Goal: Book appointment/travel/reservation

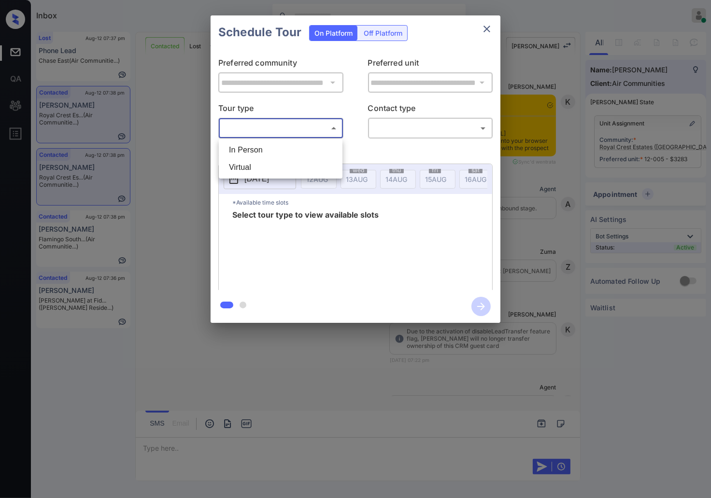
click at [301, 127] on body "Inbox Caroline Dacanay Online Set yourself offline Set yourself on break Profil…" at bounding box center [355, 249] width 711 height 498
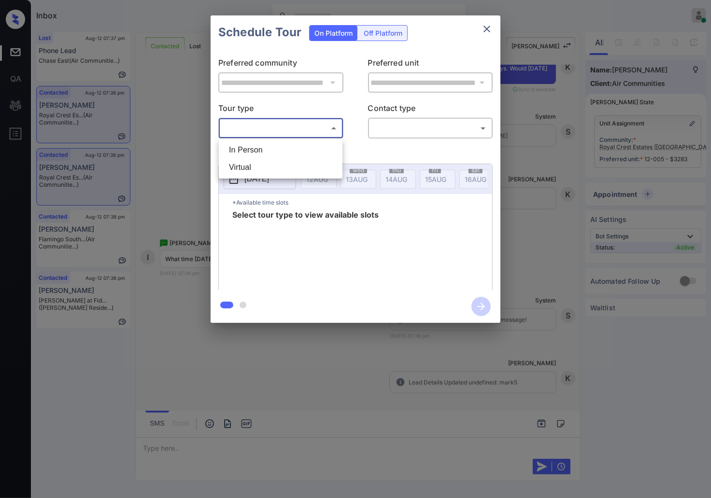
click at [303, 151] on li "In Person" at bounding box center [280, 150] width 119 height 17
type input "********"
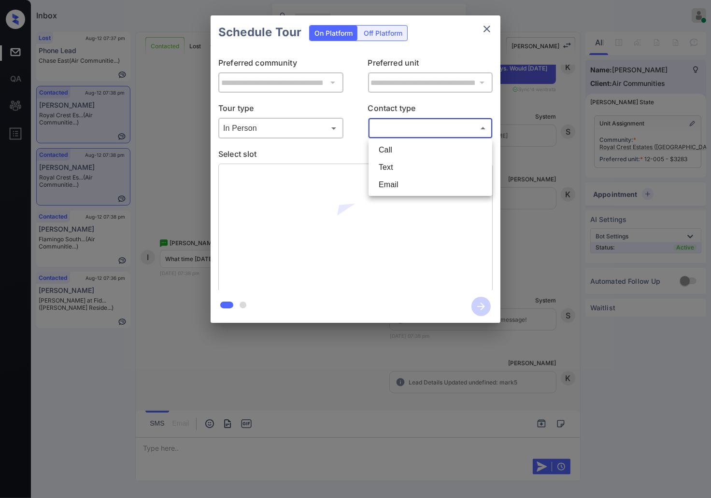
click at [418, 123] on body "Inbox Caroline Dacanay Online Set yourself offline Set yourself on break Profil…" at bounding box center [355, 249] width 711 height 498
click at [405, 170] on li "Text" at bounding box center [430, 167] width 119 height 17
type input "****"
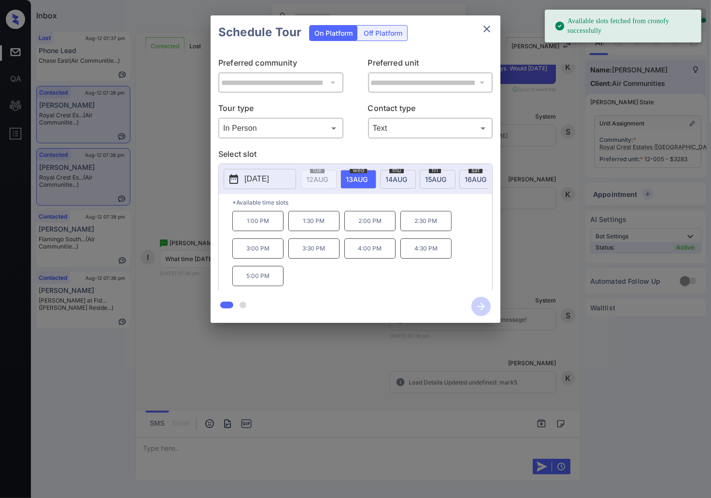
click at [263, 180] on p "[DATE]" at bounding box center [256, 179] width 25 height 12
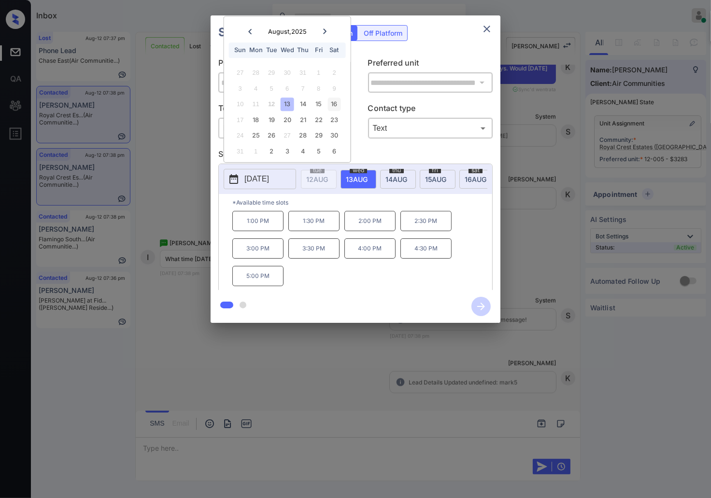
click at [333, 105] on div "16" at bounding box center [333, 104] width 13 height 13
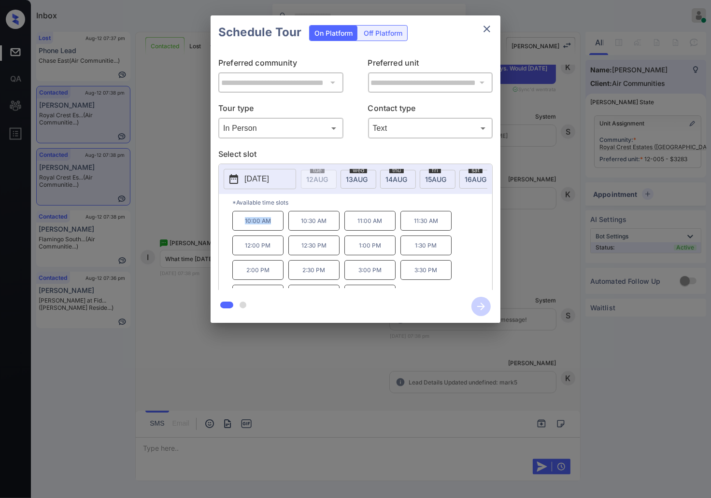
drag, startPoint x: 275, startPoint y: 230, endPoint x: 253, endPoint y: 227, distance: 22.4
click at [239, 227] on p "10:00 AM" at bounding box center [257, 221] width 51 height 20
copy p "10:00 AM"
click at [206, 401] on div at bounding box center [355, 249] width 711 height 498
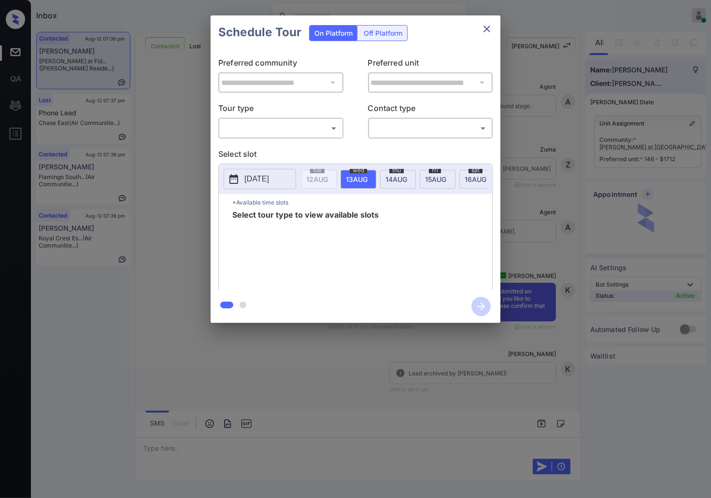
scroll to position [1441, 0]
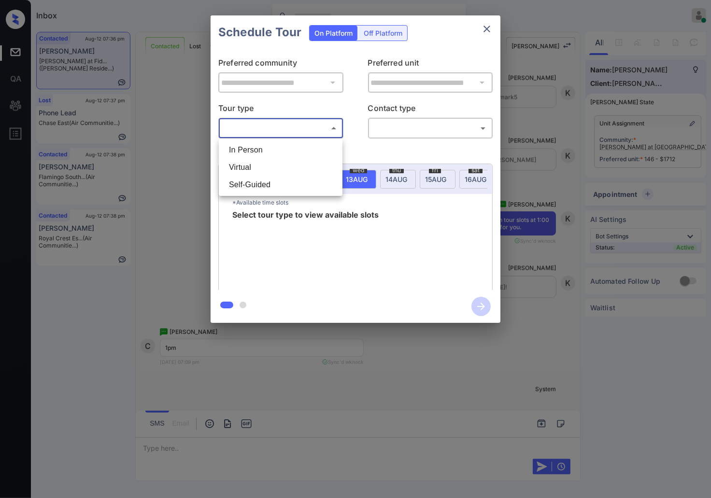
click at [329, 128] on body "Inbox Caroline Dacanay Online Set yourself offline Set yourself on break Profil…" at bounding box center [355, 249] width 711 height 498
click at [331, 148] on li "In Person" at bounding box center [280, 150] width 119 height 17
type input "********"
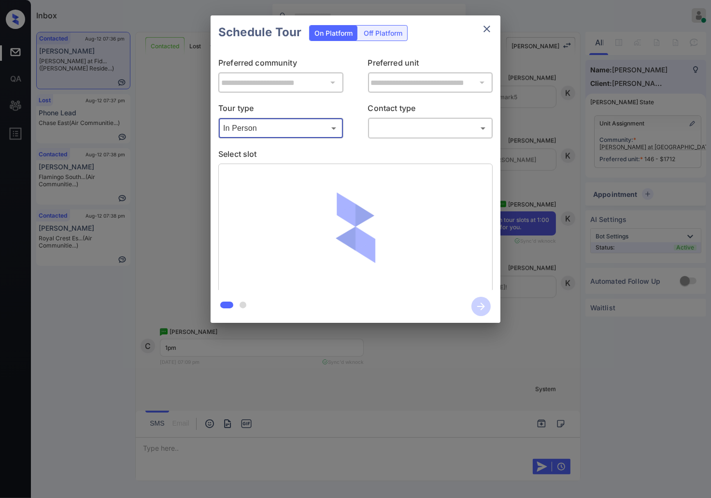
click at [431, 121] on body "Inbox [PERSON_NAME] Online Set yourself offline Set yourself on break Profile S…" at bounding box center [355, 249] width 711 height 498
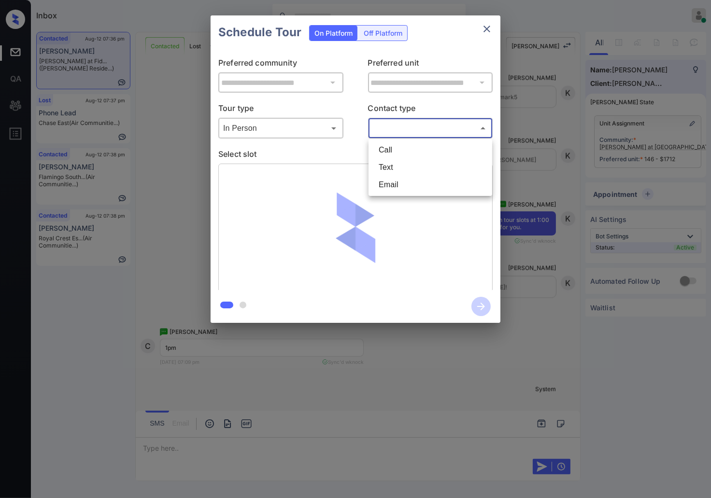
click at [423, 164] on li "Text" at bounding box center [430, 167] width 119 height 17
type input "****"
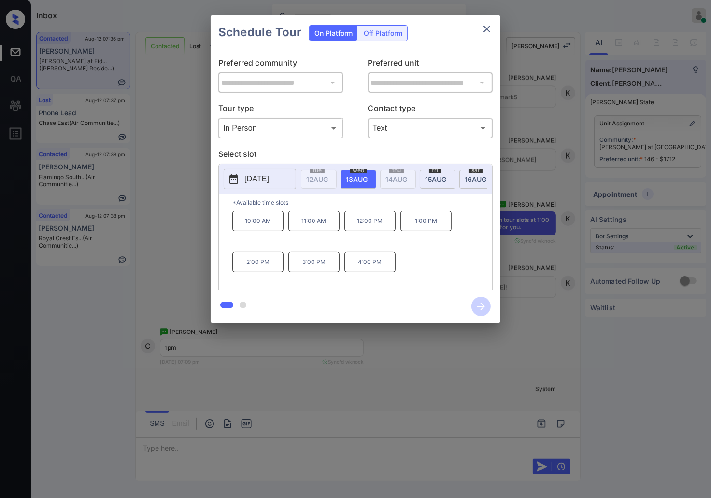
click at [423, 368] on div at bounding box center [355, 249] width 711 height 498
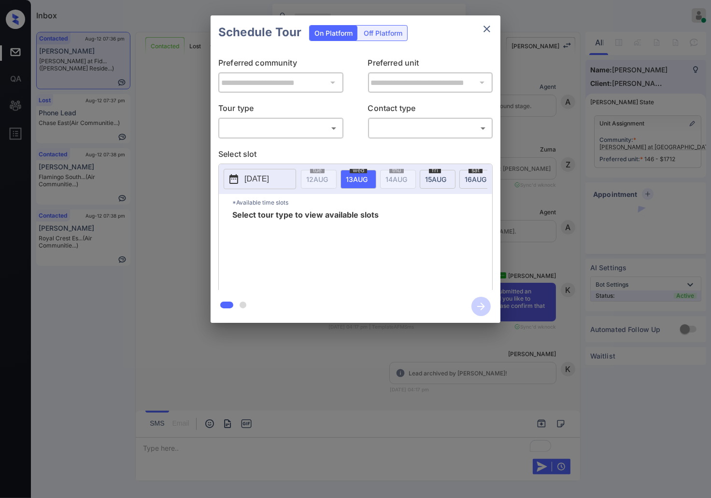
scroll to position [2256, 0]
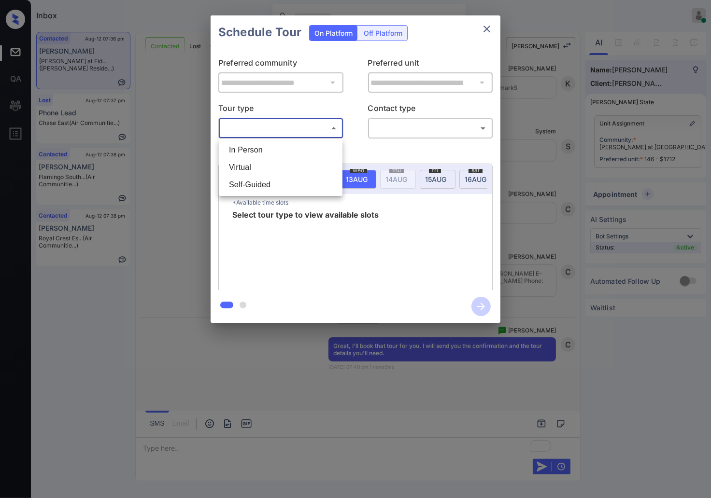
click at [300, 136] on body "Inbox Caroline Dacanay Online Set yourself offline Set yourself on break Profil…" at bounding box center [355, 249] width 711 height 498
click at [295, 147] on li "In Person" at bounding box center [280, 150] width 119 height 17
type input "********"
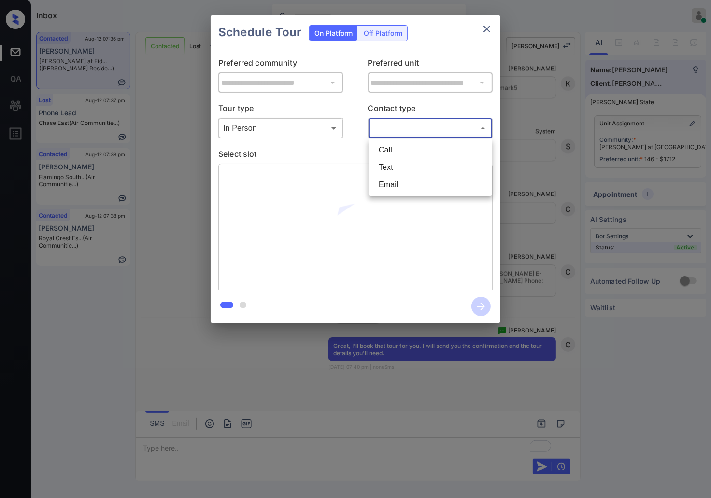
click at [418, 125] on body "Inbox Caroline Dacanay Online Set yourself offline Set yourself on break Profil…" at bounding box center [355, 249] width 711 height 498
click at [397, 173] on li "Text" at bounding box center [430, 167] width 119 height 17
type input "****"
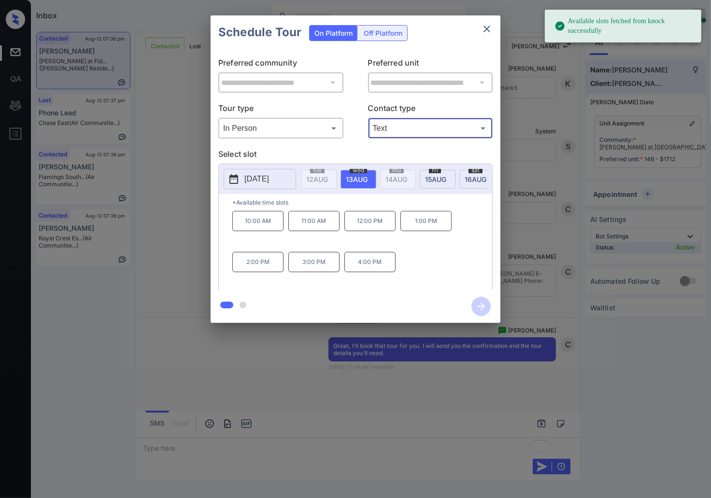
click at [269, 184] on p "[DATE]" at bounding box center [256, 179] width 25 height 12
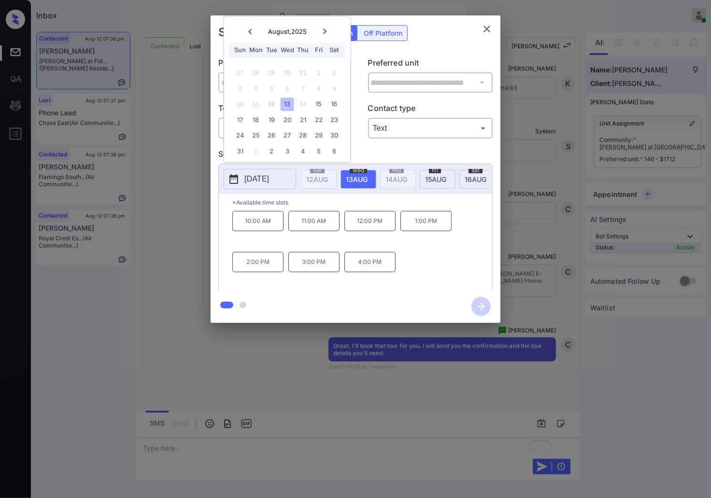
click at [435, 225] on p "1:00 PM" at bounding box center [425, 221] width 51 height 20
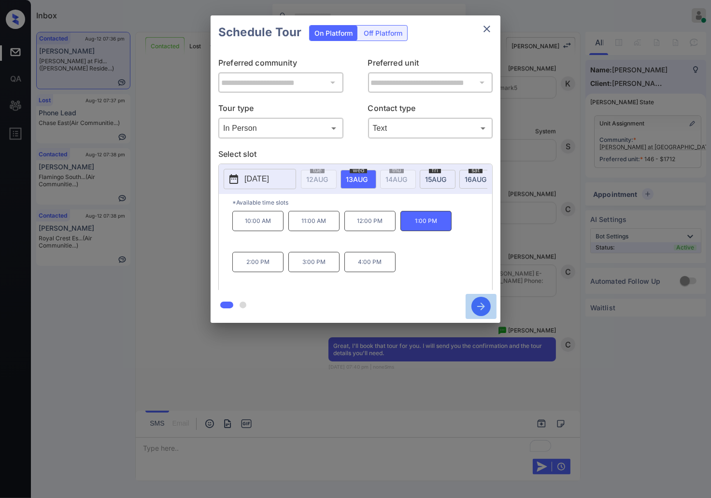
click at [481, 308] on icon "button" at bounding box center [480, 306] width 19 height 19
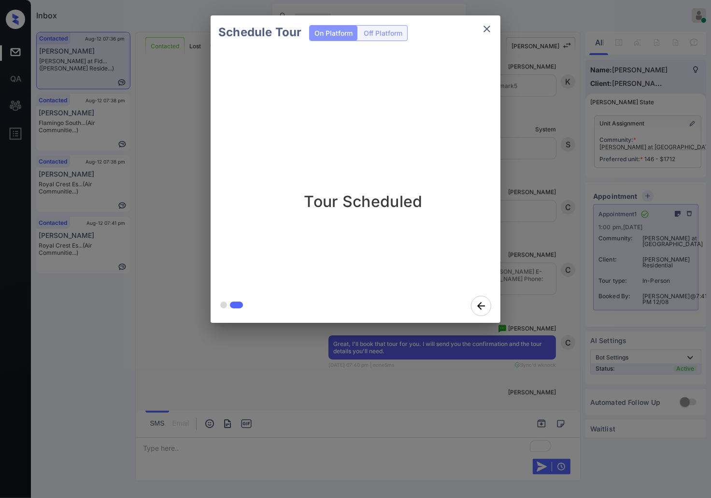
click at [527, 199] on div "Schedule Tour On Platform Off Platform Tour Scheduled" at bounding box center [355, 169] width 711 height 339
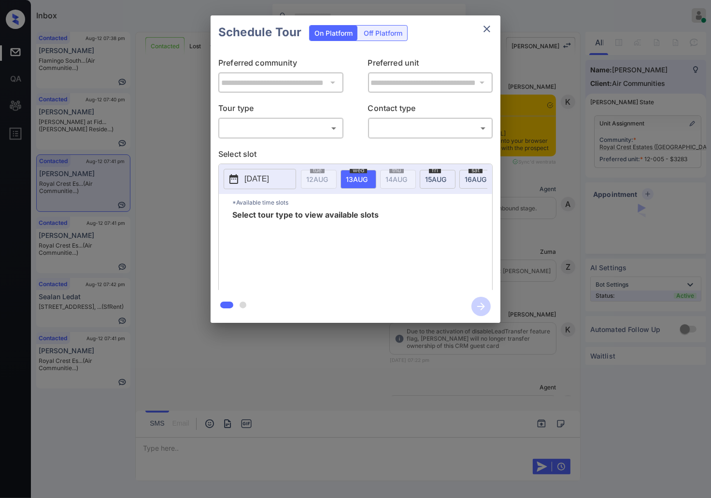
scroll to position [4585, 0]
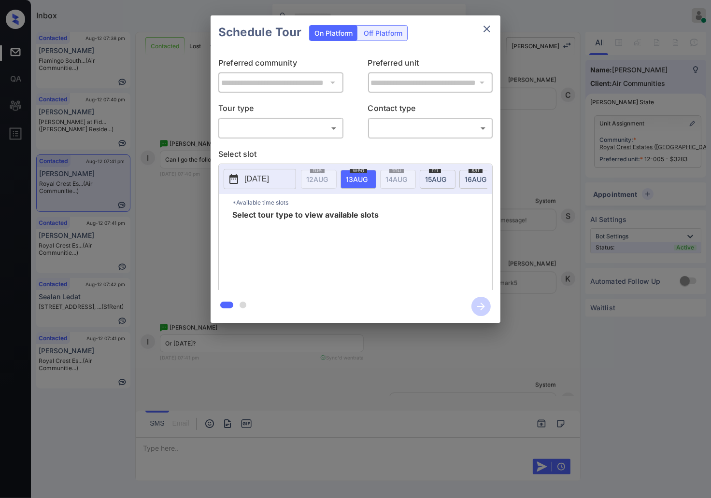
click at [312, 120] on body "Inbox [PERSON_NAME] Online Set yourself offline Set yourself on break Profile S…" at bounding box center [355, 249] width 711 height 498
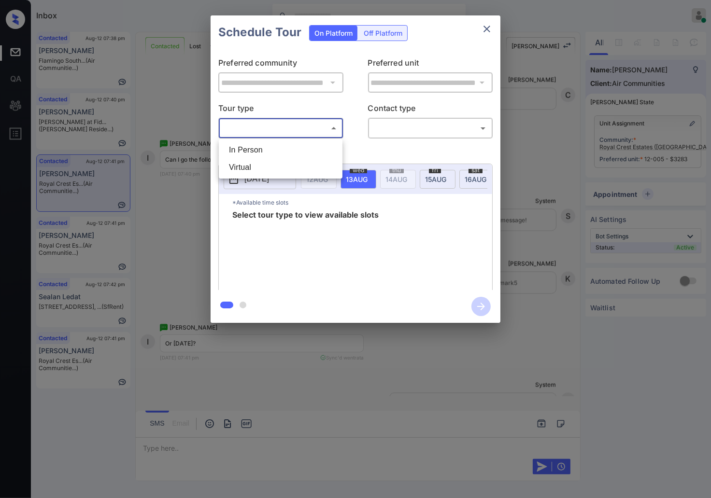
click at [311, 149] on li "In Person" at bounding box center [280, 150] width 119 height 17
type input "********"
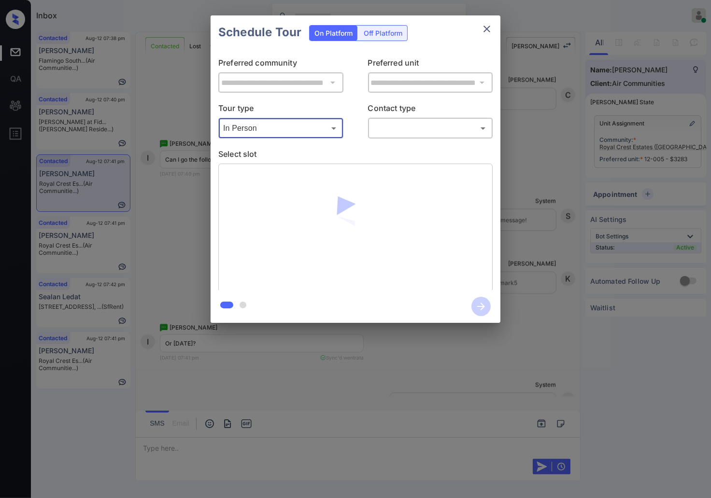
click at [440, 123] on body "Inbox Caroline Dacanay Online Set yourself offline Set yourself on break Profil…" at bounding box center [355, 249] width 711 height 498
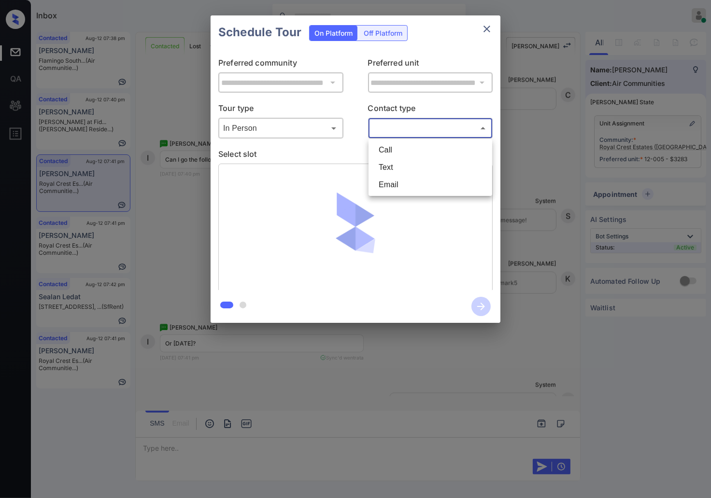
click at [429, 173] on li "Text" at bounding box center [430, 167] width 119 height 17
type input "****"
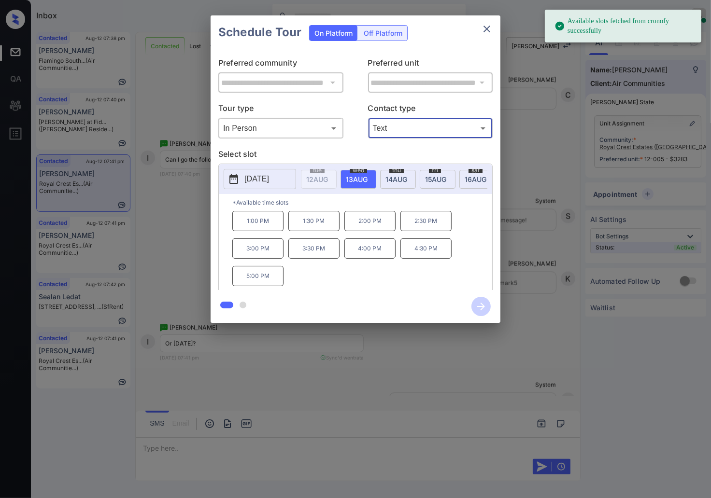
click at [260, 181] on p "[DATE]" at bounding box center [256, 179] width 25 height 12
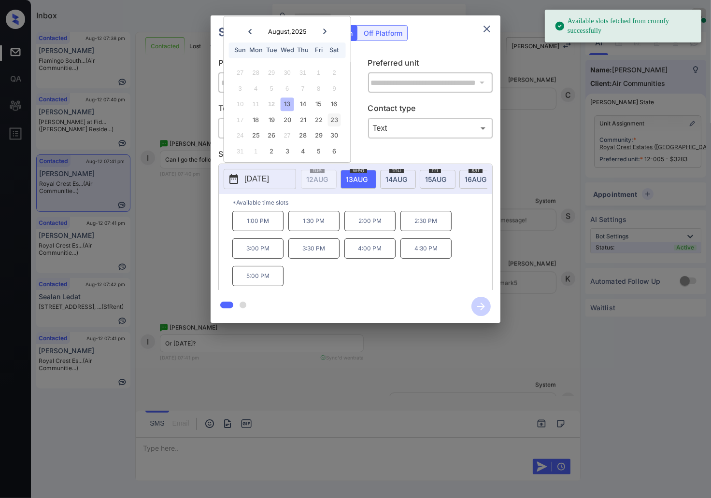
click at [334, 117] on div "23" at bounding box center [333, 119] width 13 height 13
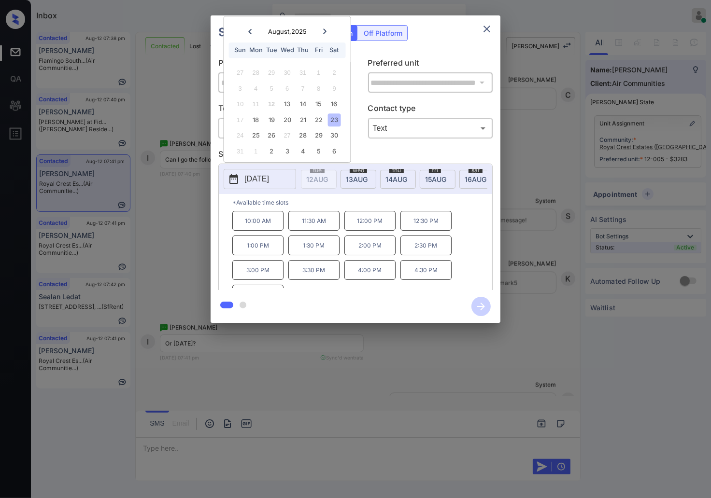
scroll to position [16, 0]
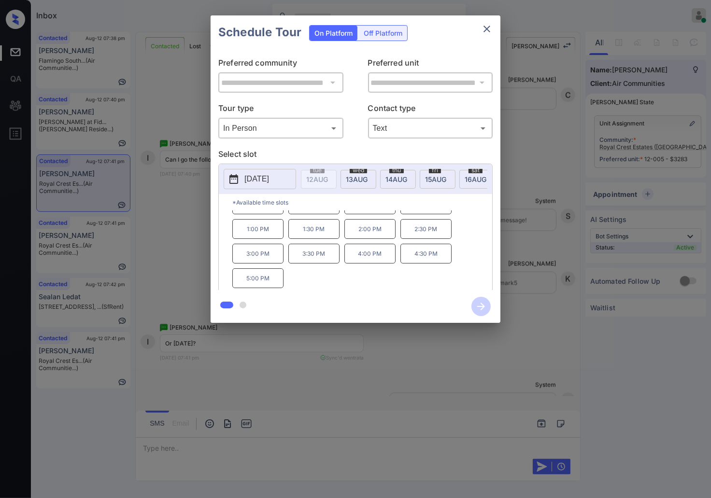
click at [353, 375] on div at bounding box center [355, 249] width 711 height 498
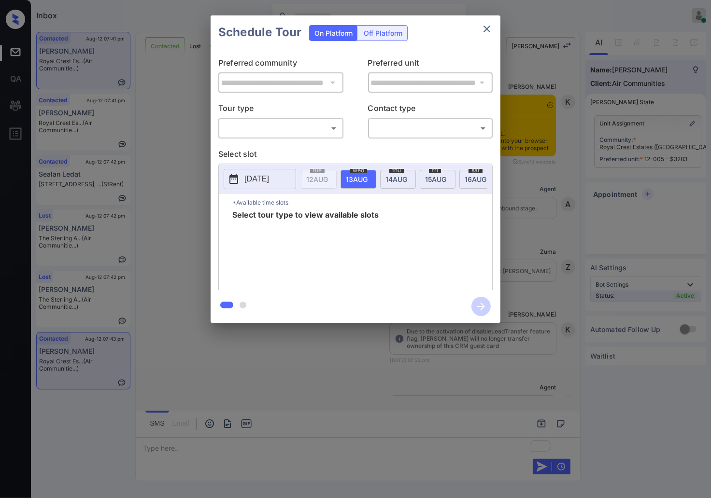
scroll to position [5076, 0]
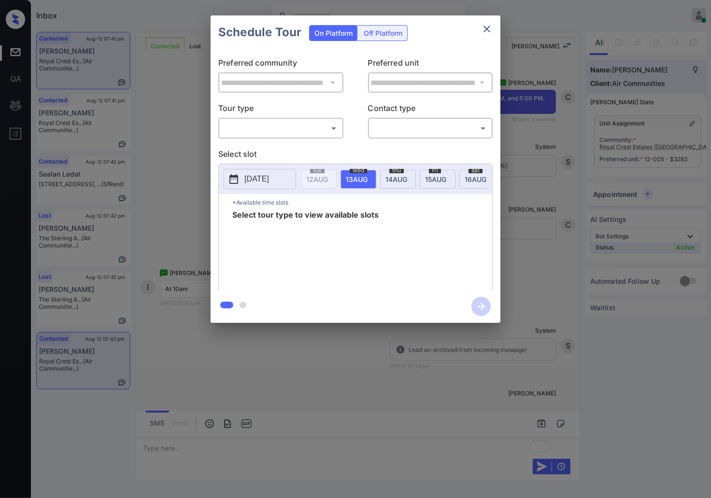
click at [326, 122] on body "Inbox Caroline Dacanay Online Set yourself offline Set yourself on break Profil…" at bounding box center [355, 249] width 711 height 498
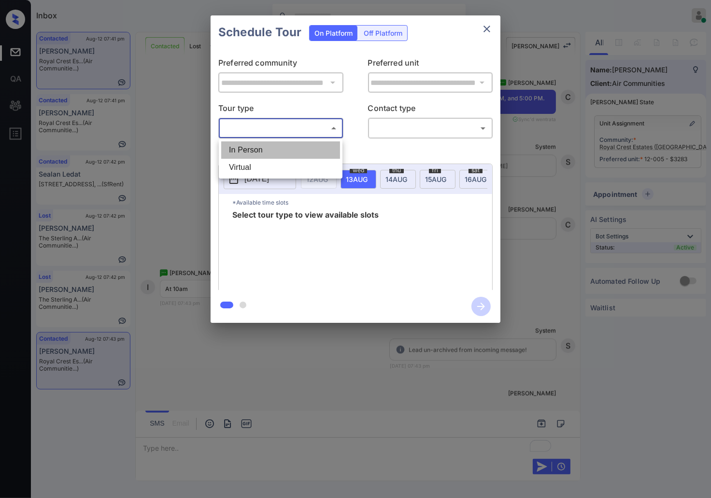
click at [329, 156] on li "In Person" at bounding box center [280, 150] width 119 height 17
type input "********"
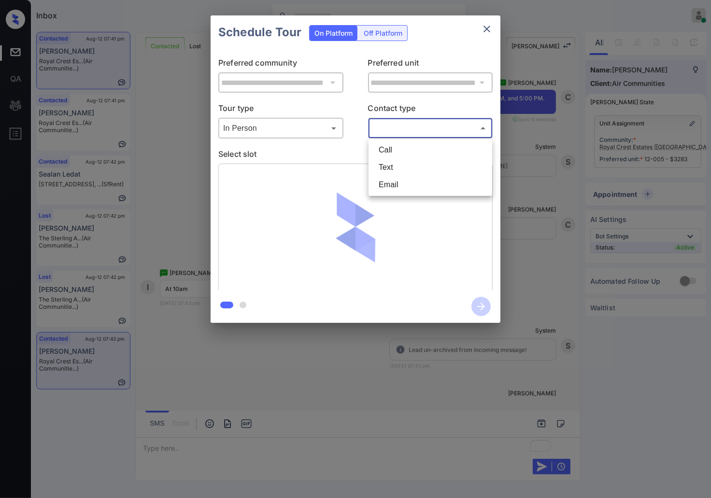
click at [427, 123] on body "Inbox Caroline Dacanay Online Set yourself offline Set yourself on break Profil…" at bounding box center [355, 249] width 711 height 498
drag, startPoint x: 416, startPoint y: 158, endPoint x: 416, endPoint y: 169, distance: 11.1
click at [416, 169] on ul "Call Text Email" at bounding box center [430, 167] width 124 height 57
click at [416, 169] on li "Text" at bounding box center [430, 167] width 119 height 17
type input "****"
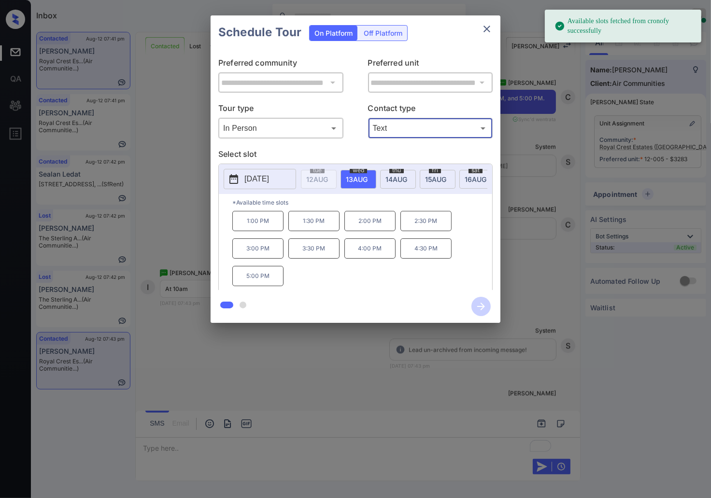
click at [257, 184] on p "[DATE]" at bounding box center [256, 179] width 25 height 12
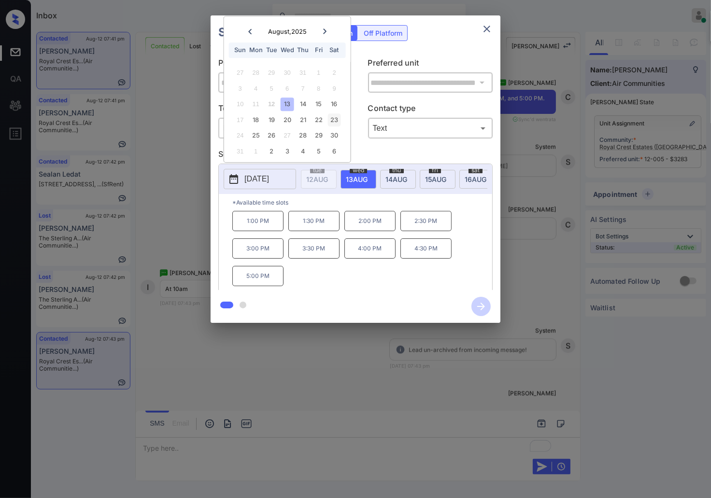
click at [338, 119] on div "23" at bounding box center [333, 119] width 13 height 13
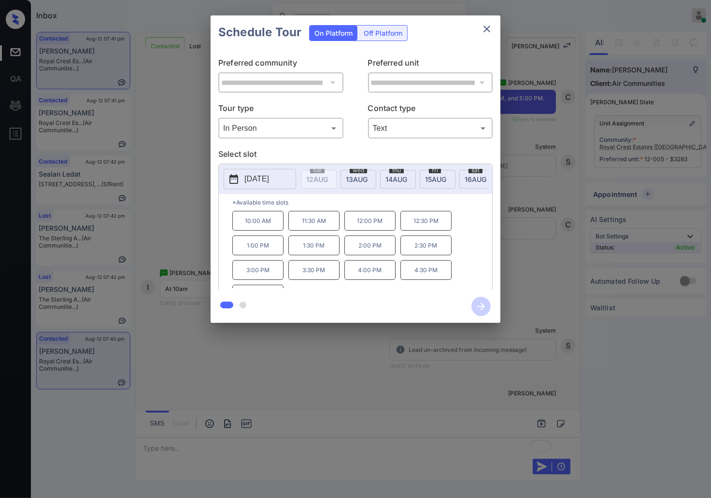
click at [256, 231] on p "10:00 AM" at bounding box center [257, 221] width 51 height 20
click at [475, 311] on icon "button" at bounding box center [480, 306] width 19 height 19
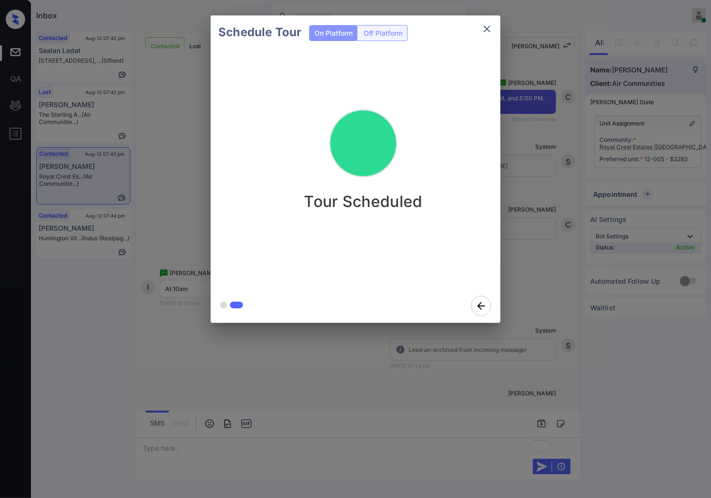
click at [535, 214] on div "Schedule Tour On Platform Off Platform Tour Scheduled" at bounding box center [355, 169] width 711 height 339
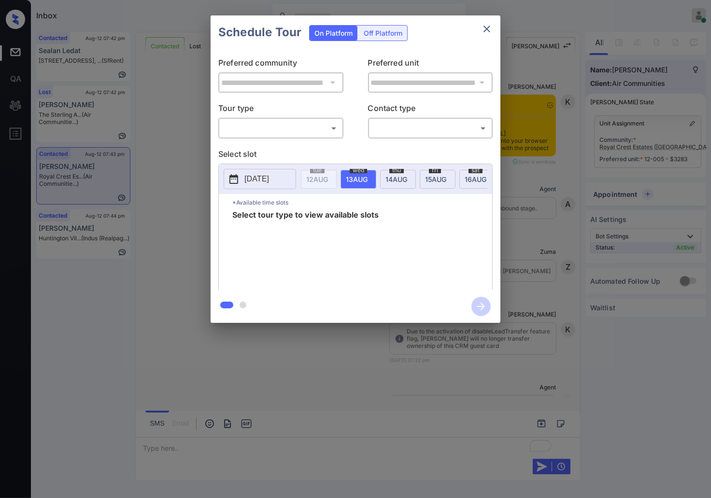
scroll to position [5485, 0]
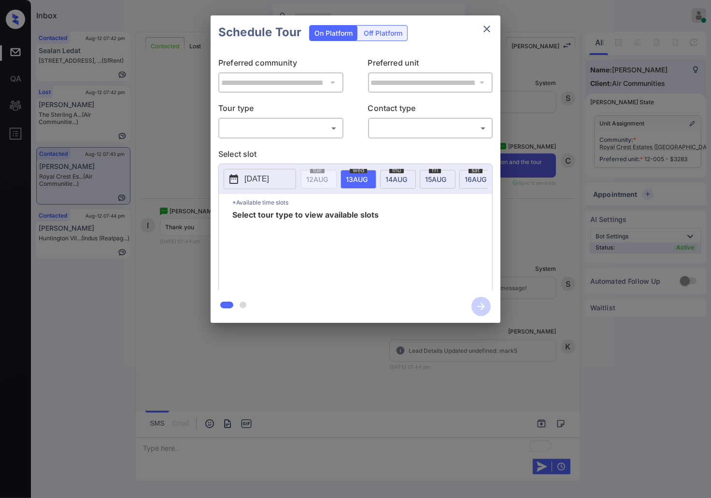
click at [334, 132] on body "Inbox [PERSON_NAME] Online Set yourself offline Set yourself on break Profile S…" at bounding box center [355, 249] width 711 height 498
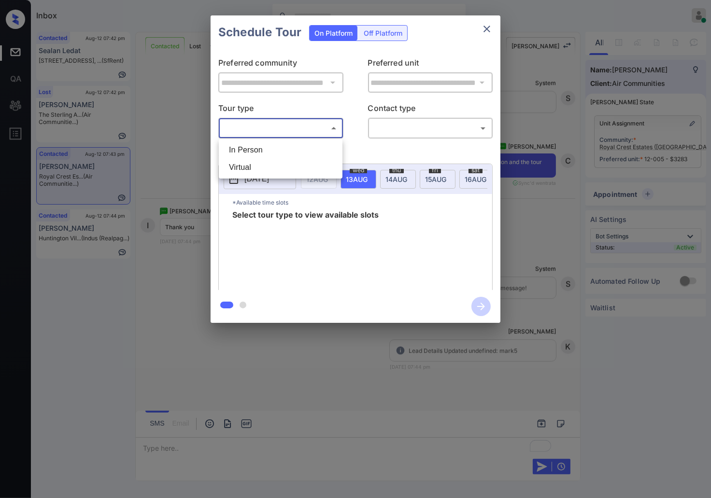
drag, startPoint x: 332, startPoint y: 159, endPoint x: 334, endPoint y: 150, distance: 9.4
click at [334, 150] on ul "In Person Virtual" at bounding box center [281, 159] width 124 height 40
click at [334, 150] on li "In Person" at bounding box center [280, 150] width 119 height 17
type input "********"
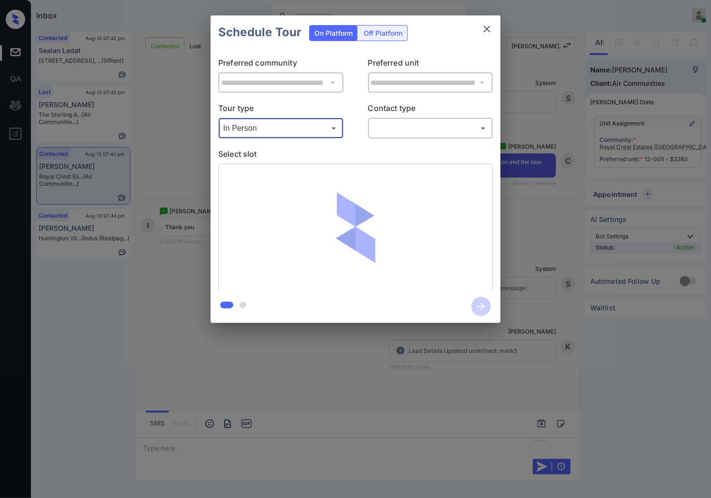
click at [412, 127] on body "Inbox [PERSON_NAME] Online Set yourself offline Set yourself on break Profile S…" at bounding box center [355, 249] width 711 height 498
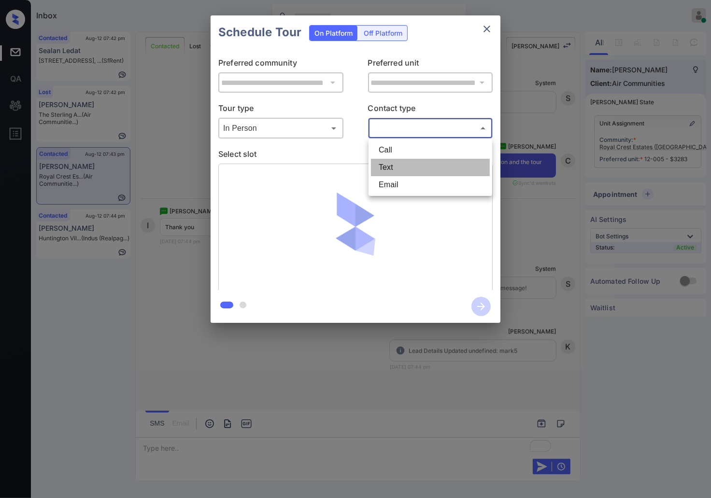
click at [417, 174] on li "Text" at bounding box center [430, 167] width 119 height 17
type input "****"
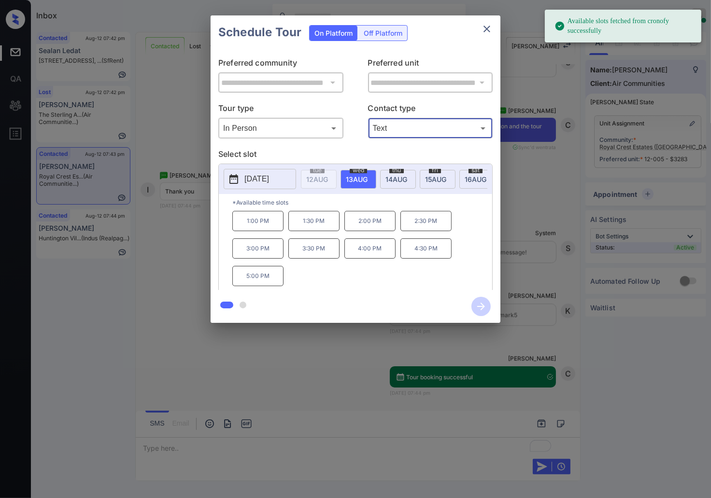
scroll to position [5807, 0]
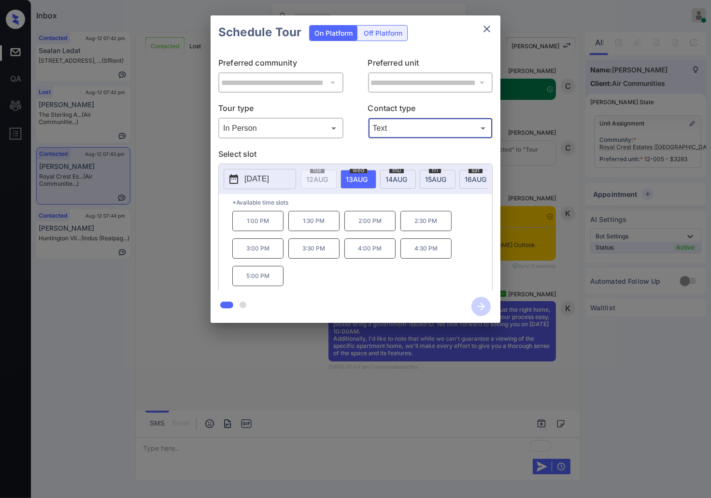
click at [558, 256] on div "**********" at bounding box center [355, 169] width 711 height 339
